Goal: Task Accomplishment & Management: Use online tool/utility

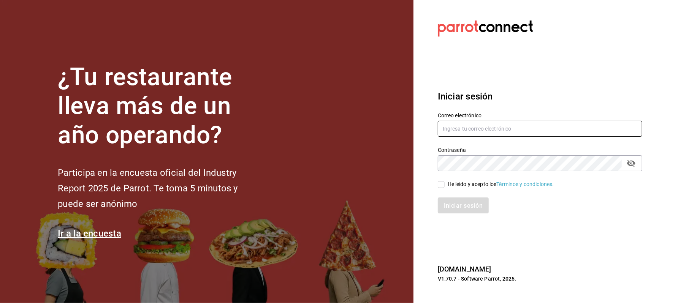
click at [502, 134] on input "text" at bounding box center [540, 129] width 205 height 16
type input "[EMAIL_ADDRESS][DOMAIN_NAME]"
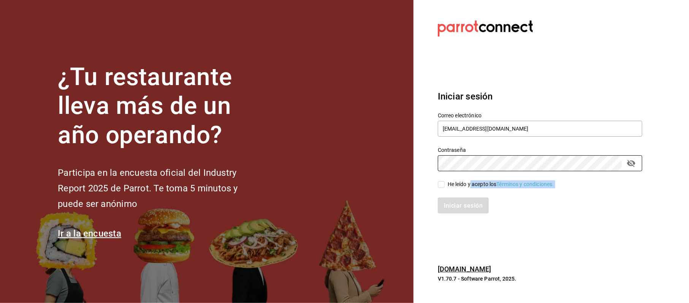
click at [470, 188] on div "Correo electrónico [EMAIL_ADDRESS][DOMAIN_NAME] Contraseña Contraseña He leído …" at bounding box center [536, 158] width 214 height 111
drag, startPoint x: 448, startPoint y: 182, endPoint x: 449, endPoint y: 194, distance: 12.3
click at [448, 183] on font "He leído y acepto los" at bounding box center [472, 184] width 49 height 6
click at [445, 183] on input "He leído y acepto los Términos y condiciones." at bounding box center [441, 184] width 7 height 7
checkbox input "true"
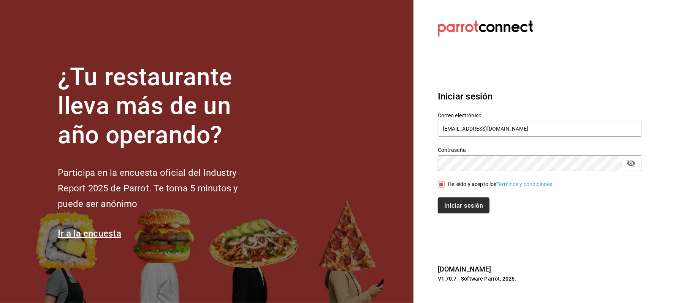
click at [454, 207] on font "Iniciar sesión" at bounding box center [463, 205] width 39 height 7
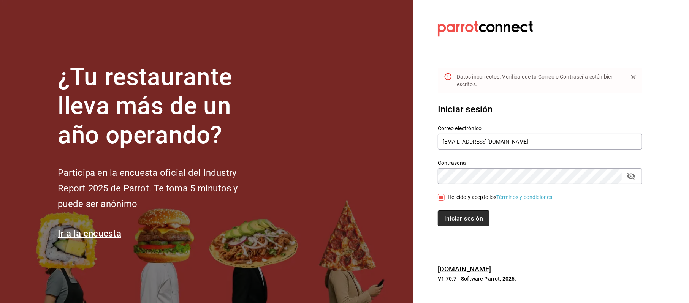
click at [462, 224] on button "Iniciar sesión" at bounding box center [464, 219] width 52 height 16
drag, startPoint x: 639, startPoint y: 176, endPoint x: 635, endPoint y: 178, distance: 4.4
click at [635, 178] on div "Contraseña" at bounding box center [540, 176] width 205 height 16
click at [631, 179] on icon "campo de contraseña" at bounding box center [631, 176] width 8 height 7
click at [470, 209] on div "Iniciar sesión" at bounding box center [536, 213] width 214 height 25
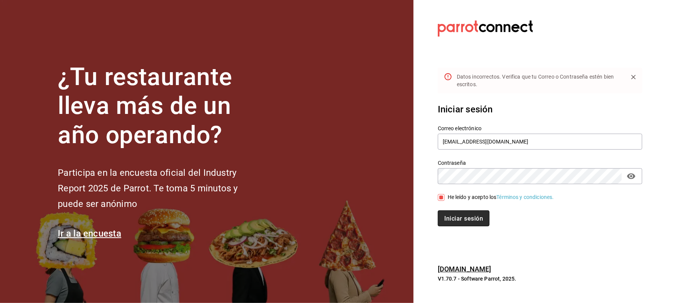
click at [470, 213] on button "Iniciar sesión" at bounding box center [464, 219] width 52 height 16
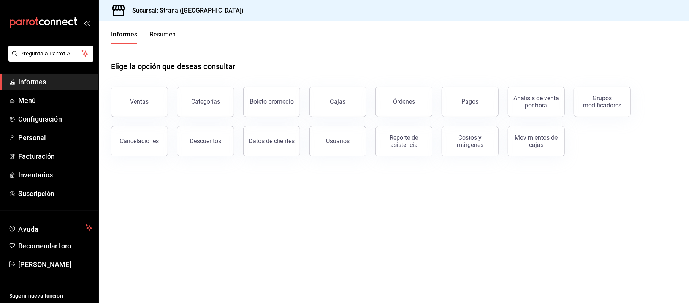
drag, startPoint x: 146, startPoint y: 90, endPoint x: 175, endPoint y: 90, distance: 28.5
click at [146, 90] on button "Ventas" at bounding box center [139, 102] width 57 height 30
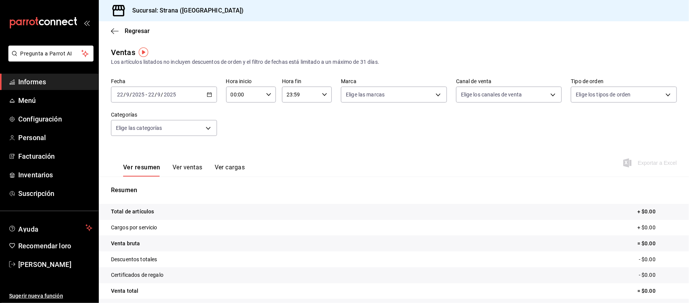
click at [207, 92] on icon "button" at bounding box center [209, 94] width 5 height 5
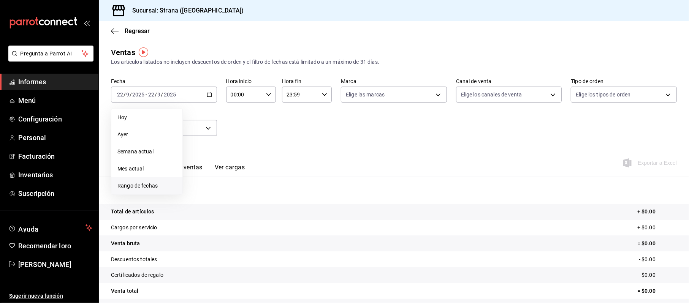
click at [163, 186] on span "Rango de fechas" at bounding box center [146, 186] width 59 height 8
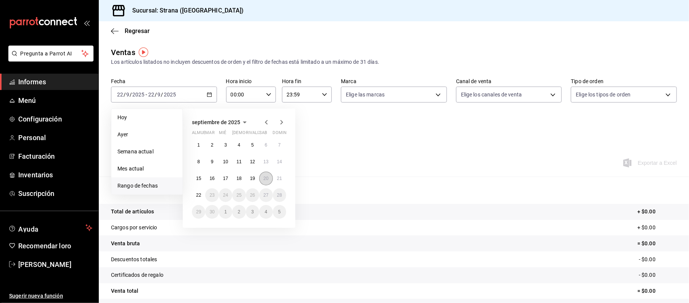
click at [268, 180] on font "20" at bounding box center [265, 178] width 5 height 5
click at [277, 175] on button "21" at bounding box center [279, 179] width 13 height 14
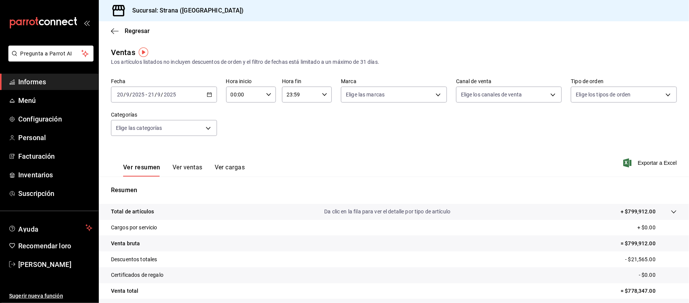
click at [235, 97] on input "00:00" at bounding box center [244, 94] width 37 height 15
click at [238, 126] on font "20" at bounding box center [237, 124] width 6 height 6
type input "20:00"
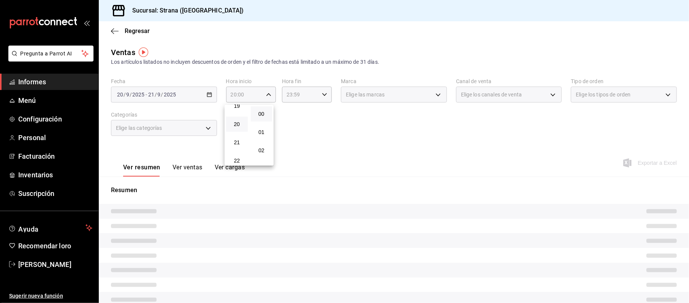
click at [288, 95] on div at bounding box center [344, 151] width 689 height 303
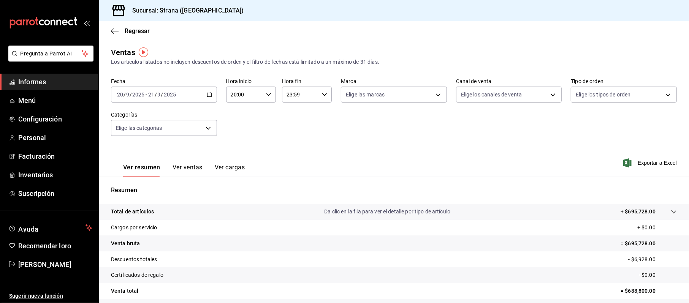
click at [286, 95] on input "23:59" at bounding box center [300, 94] width 37 height 15
click at [291, 139] on button "08" at bounding box center [292, 136] width 22 height 15
type input "08:59"
drag, startPoint x: 688, startPoint y: 133, endPoint x: 687, endPoint y: 160, distance: 27.0
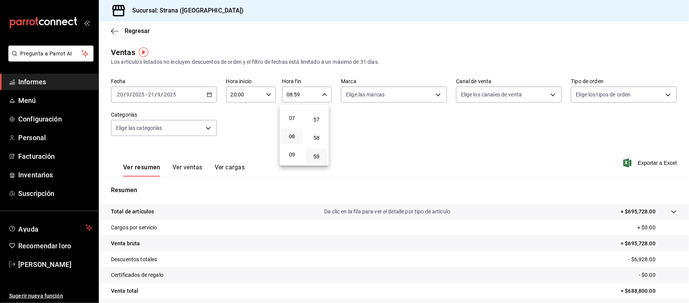
click at [687, 160] on div at bounding box center [344, 151] width 689 height 303
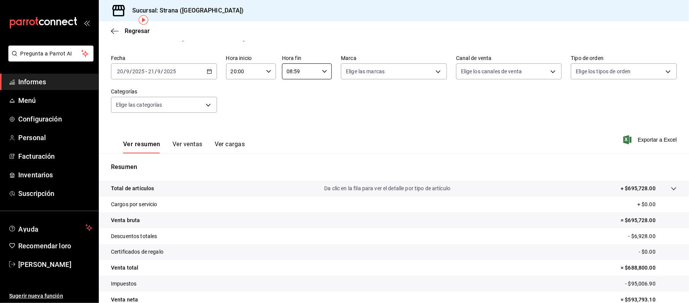
scroll to position [33, 0]
